Goal: Transaction & Acquisition: Purchase product/service

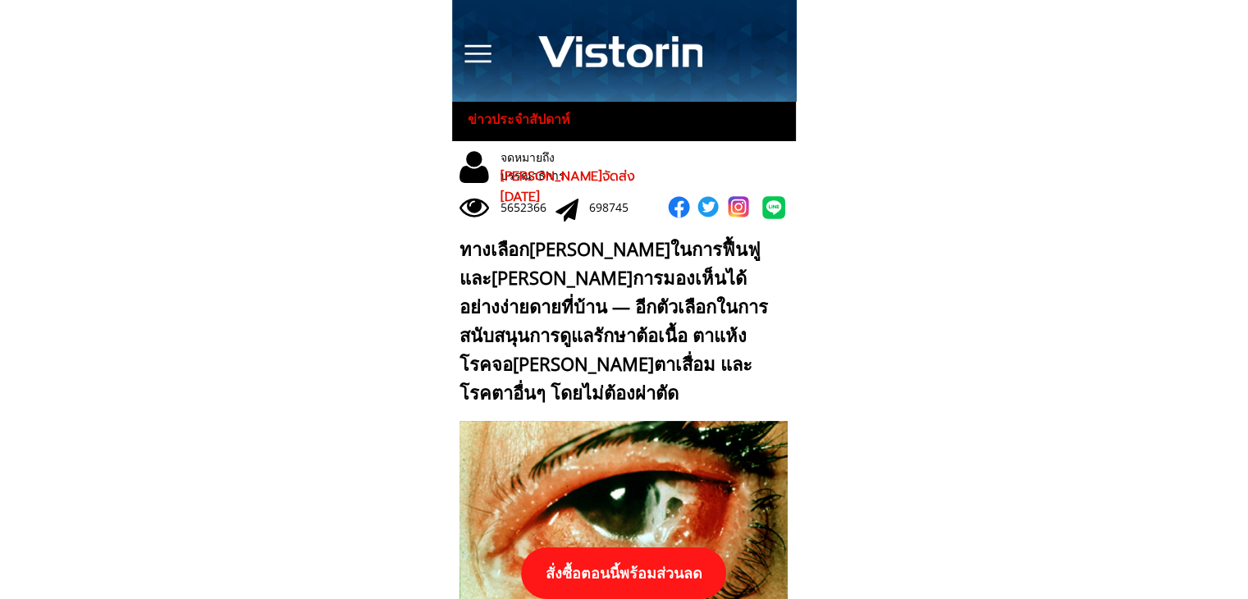
click at [639, 558] on p "สั่งซื้อตอนนี้พร้อมส่วนลด" at bounding box center [623, 573] width 205 height 52
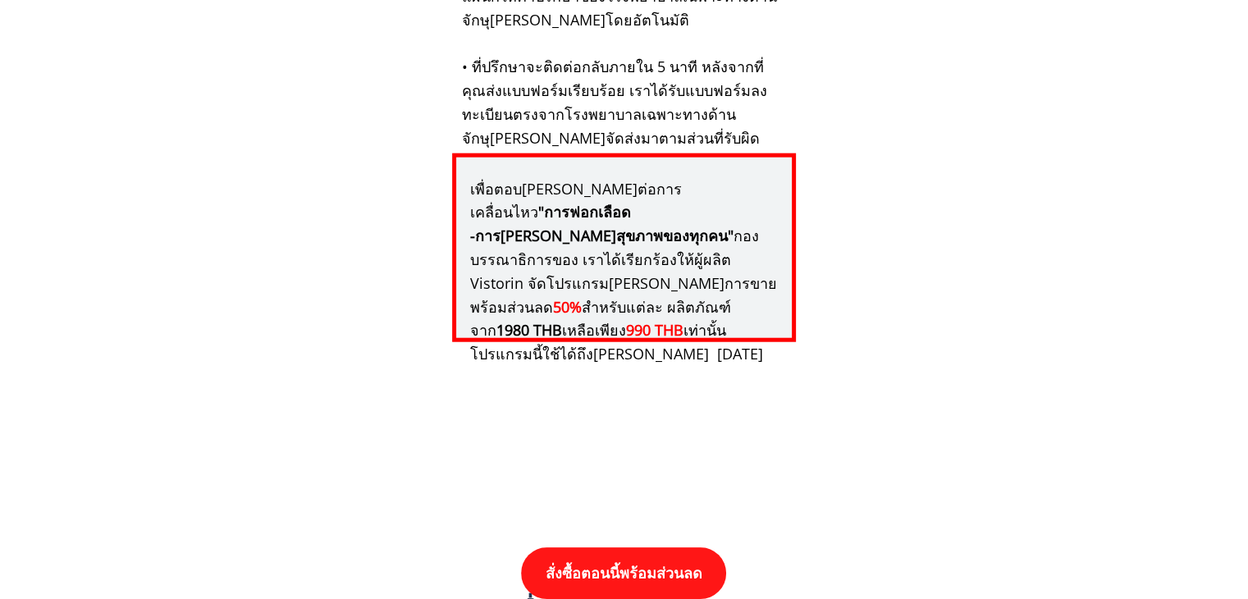
scroll to position [17034, 0]
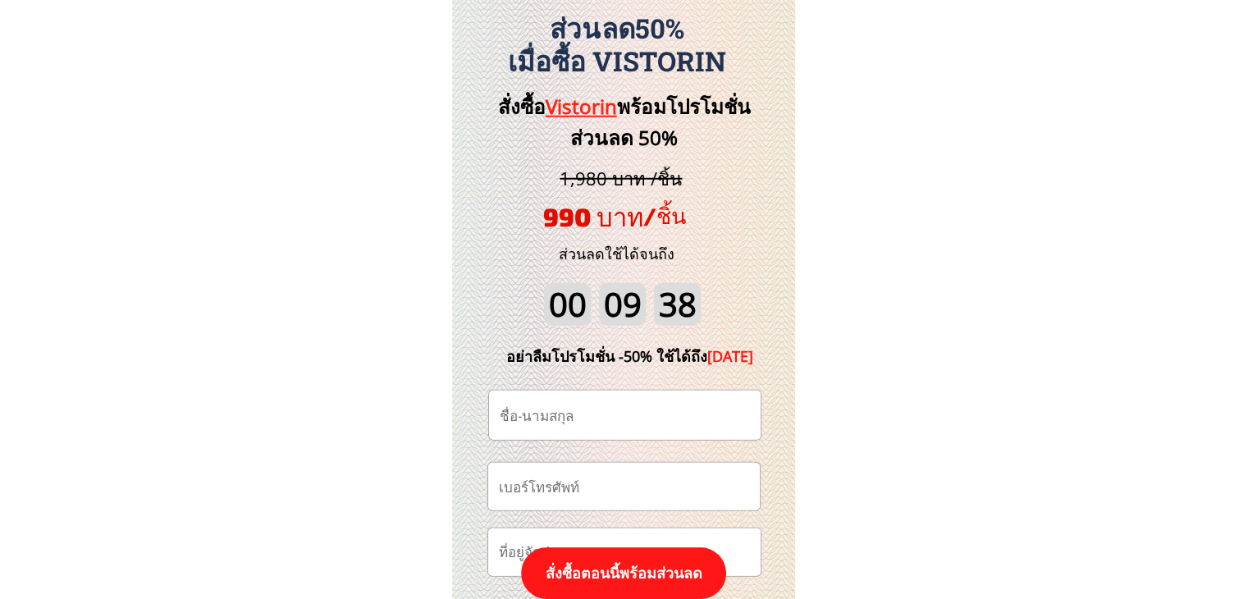
click at [623, 494] on input "tel" at bounding box center [624, 486] width 258 height 47
paste input "0902935353"
type input "0902935353"
click at [627, 408] on input "text" at bounding box center [624, 414] width 258 height 49
paste input "[PERSON_NAME]"
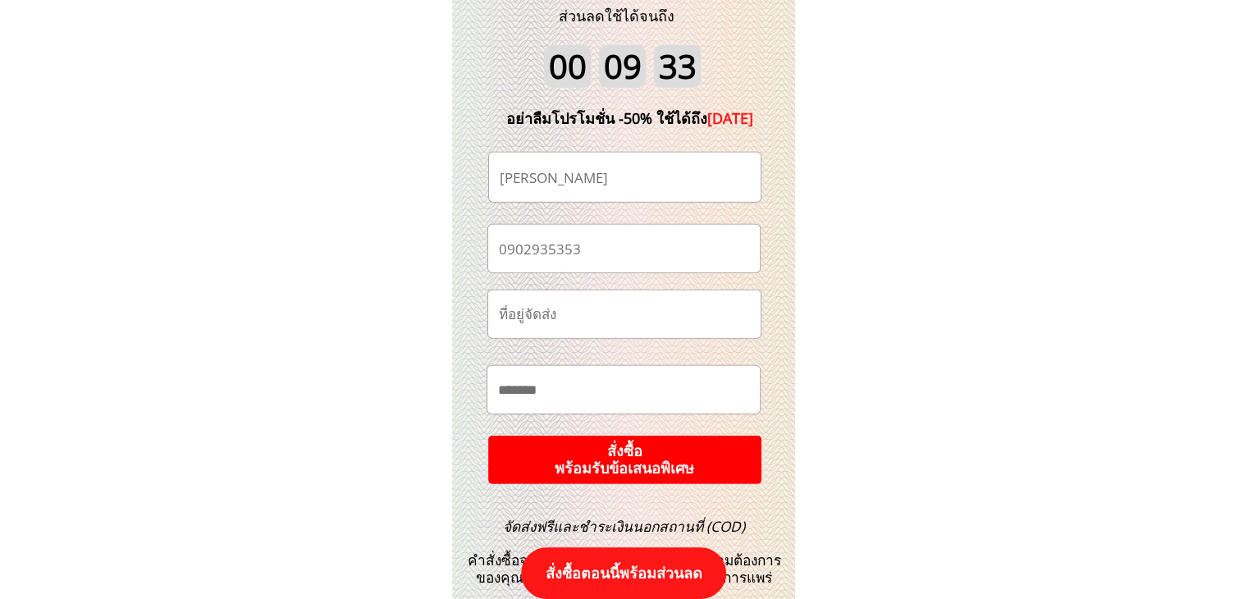
scroll to position [17280, 0]
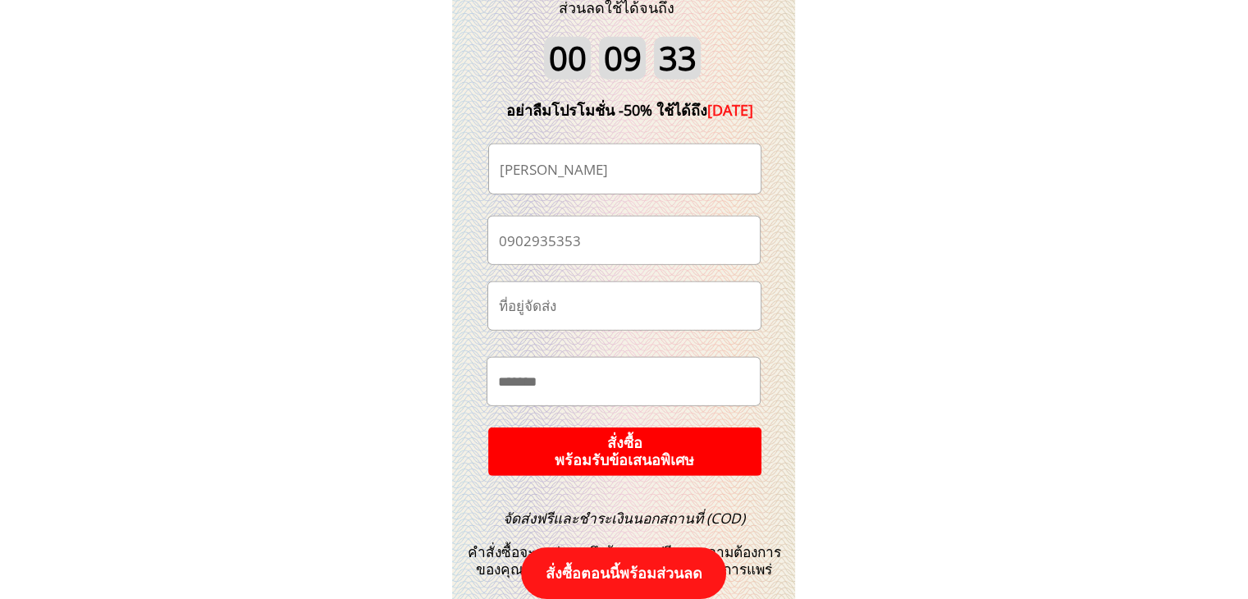
type input "[PERSON_NAME]"
click at [760, 435] on p "สั่งซื้อ พร้อมรับข้อเสนอพิเศษ" at bounding box center [624, 452] width 281 height 50
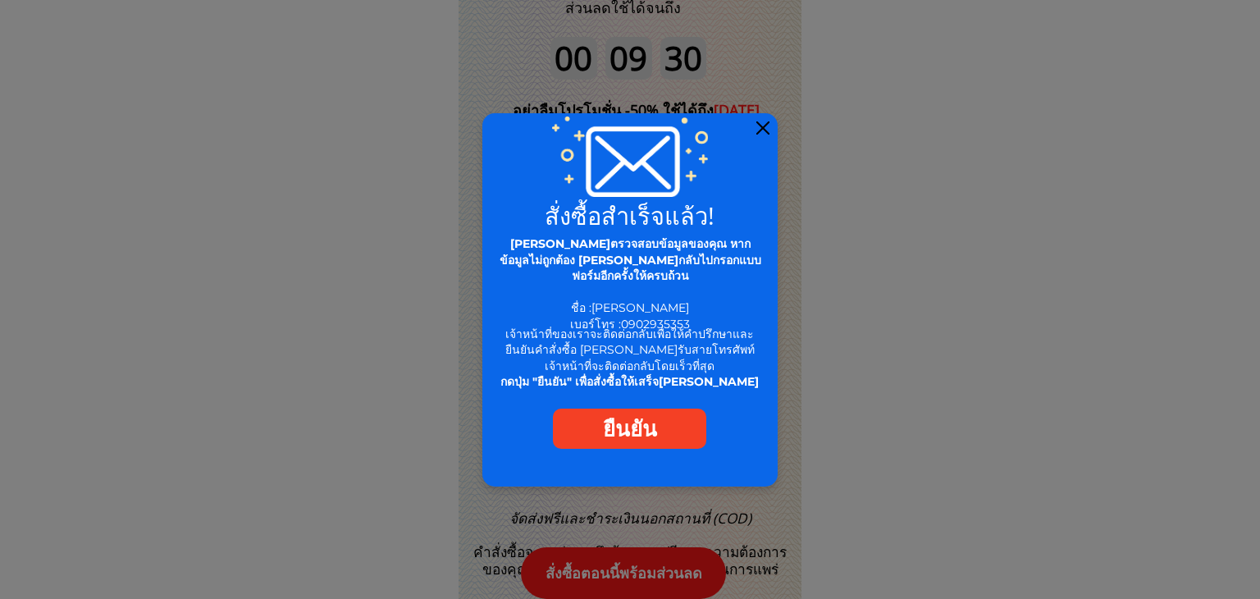
drag, startPoint x: 763, startPoint y: 127, endPoint x: 781, endPoint y: 6, distance: 122.7
click at [764, 117] on div "สั่งซื้อสำเร็จแล้ว! เจ้าหน้าที่ของเราจะติดต่อกลับเพื่อให้คำปรึกษาและยืนยันคำสั่…" at bounding box center [629, 299] width 295 height 373
